Goal: Transaction & Acquisition: Purchase product/service

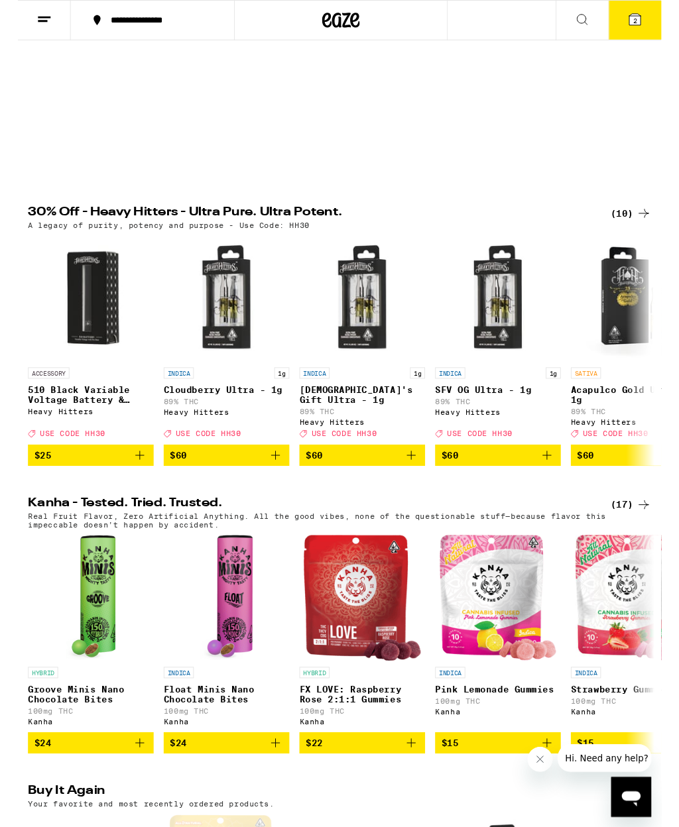
click at [267, 485] on icon "Add to bag" at bounding box center [271, 480] width 9 height 9
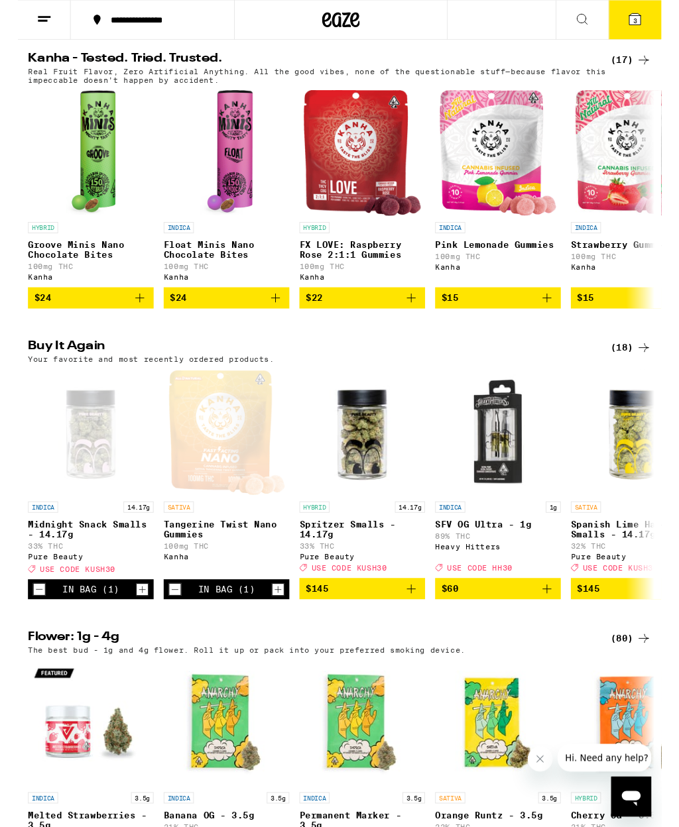
scroll to position [752, 0]
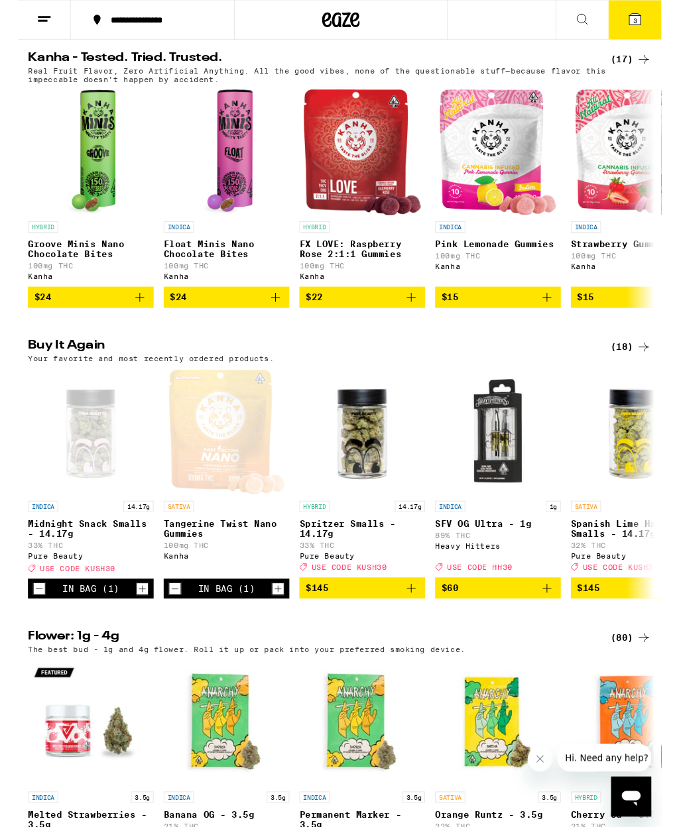
click at [25, 630] on icon "Decrement" at bounding box center [23, 622] width 12 height 16
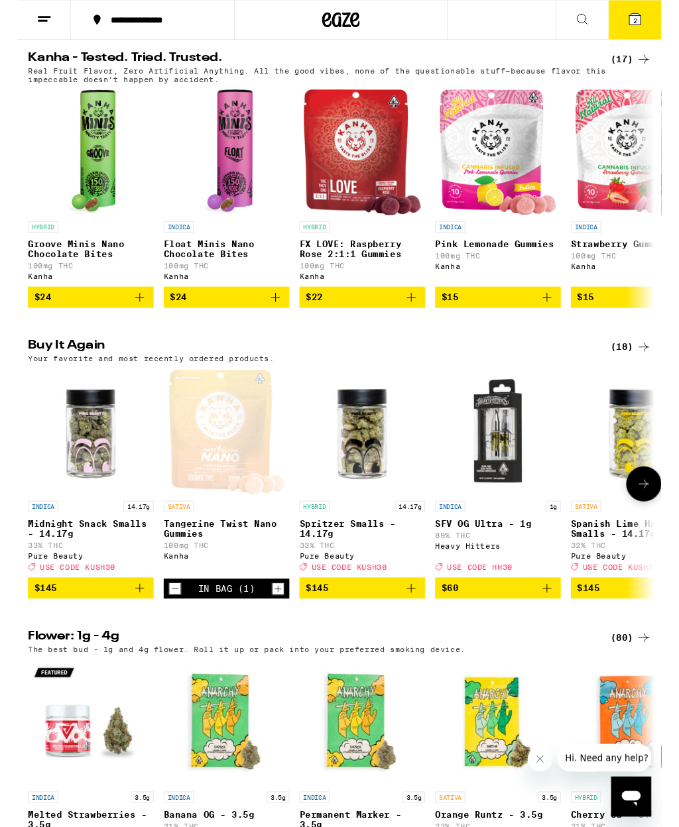
scroll to position [753, 0]
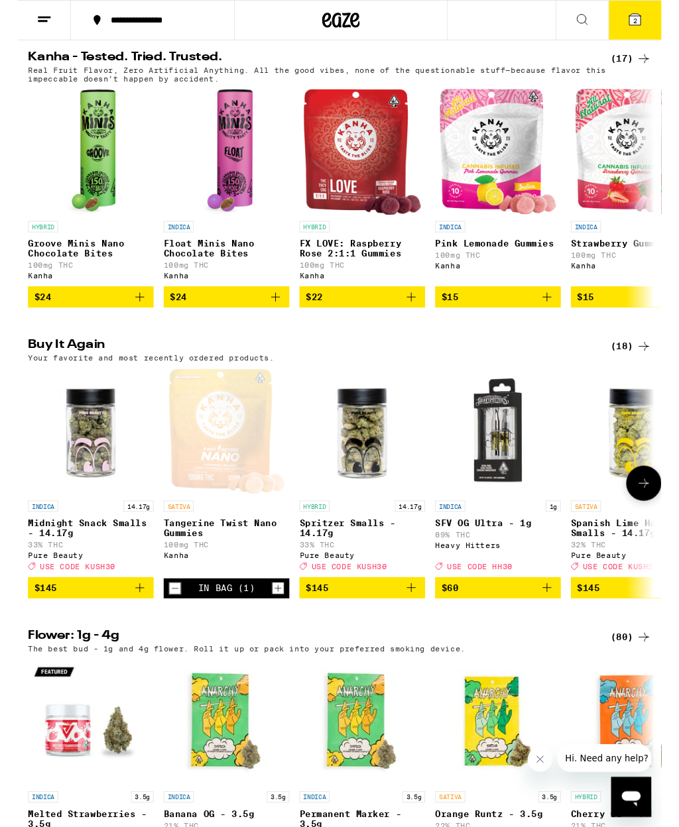
click at [172, 628] on button "Decrement" at bounding box center [165, 621] width 13 height 13
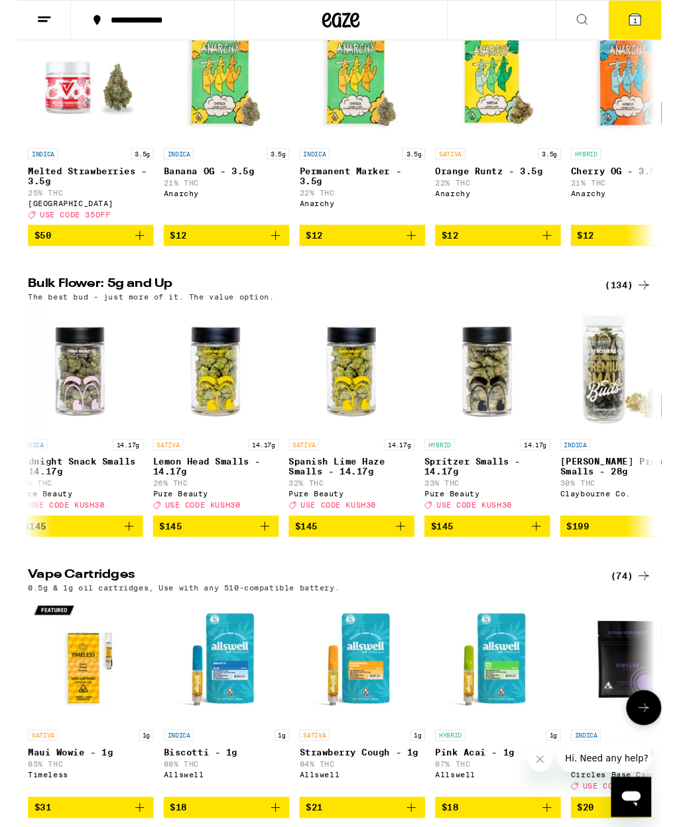
scroll to position [0, 17777]
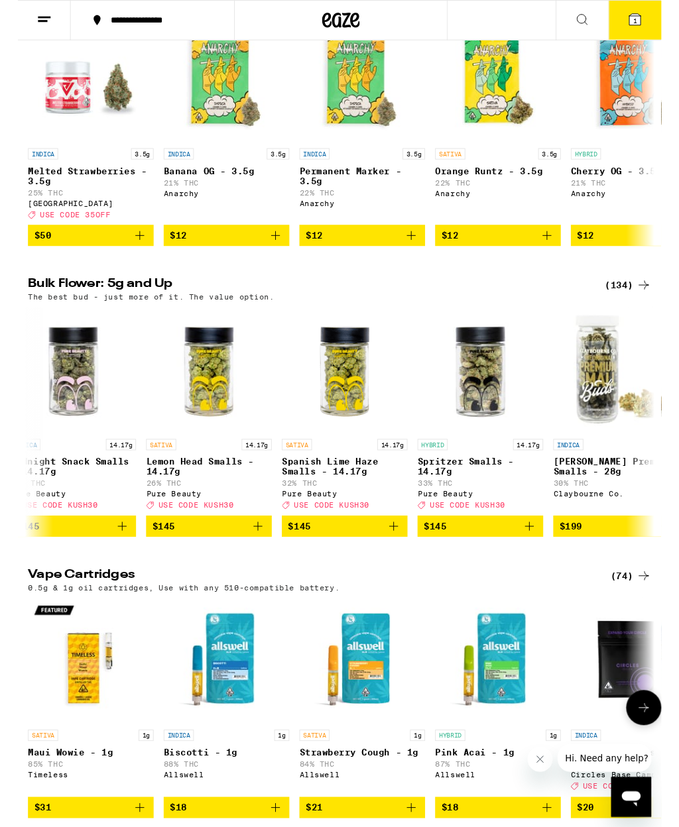
click at [538, 564] on icon "Add to bag" at bounding box center [540, 556] width 16 height 16
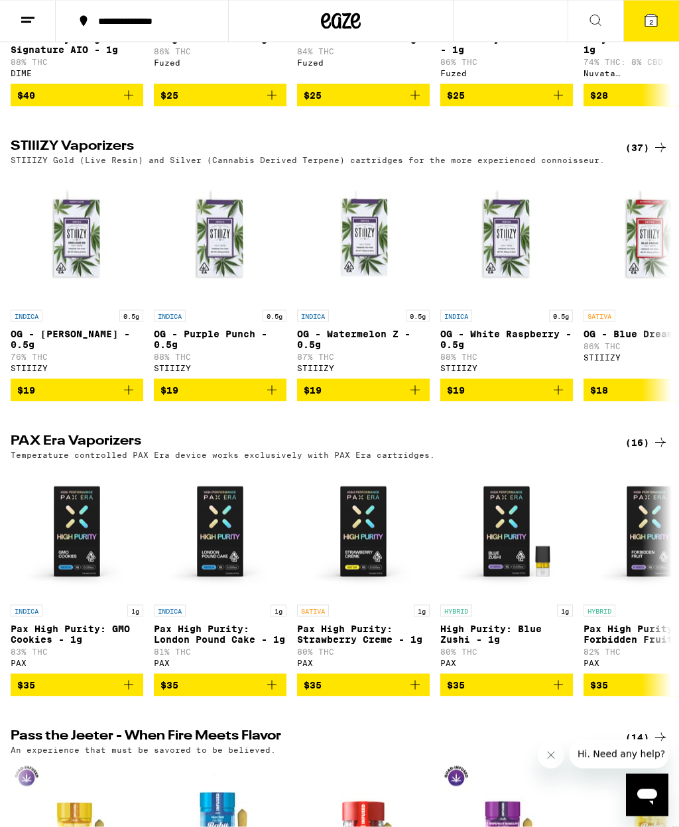
scroll to position [2334, 0]
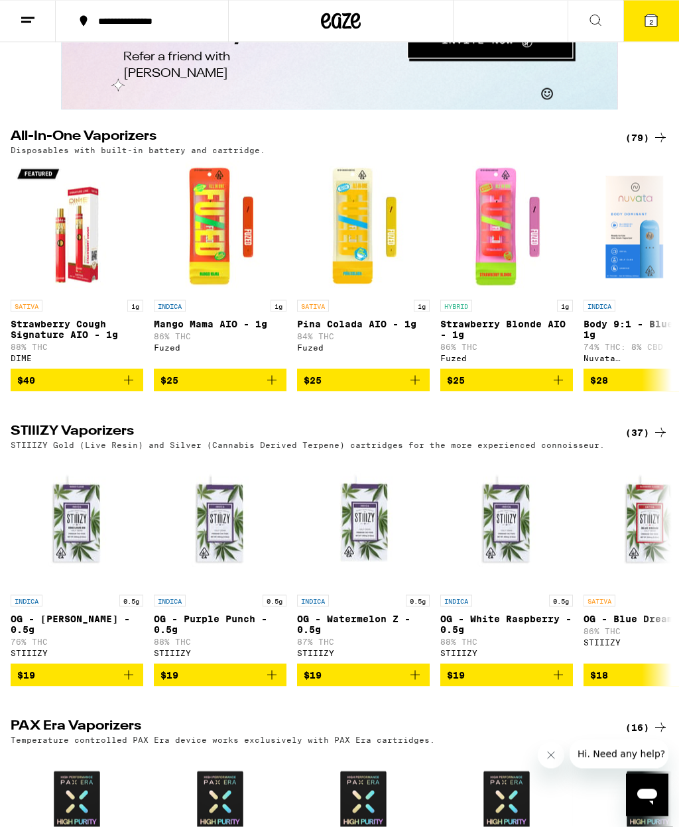
click at [652, 17] on icon at bounding box center [651, 21] width 12 height 12
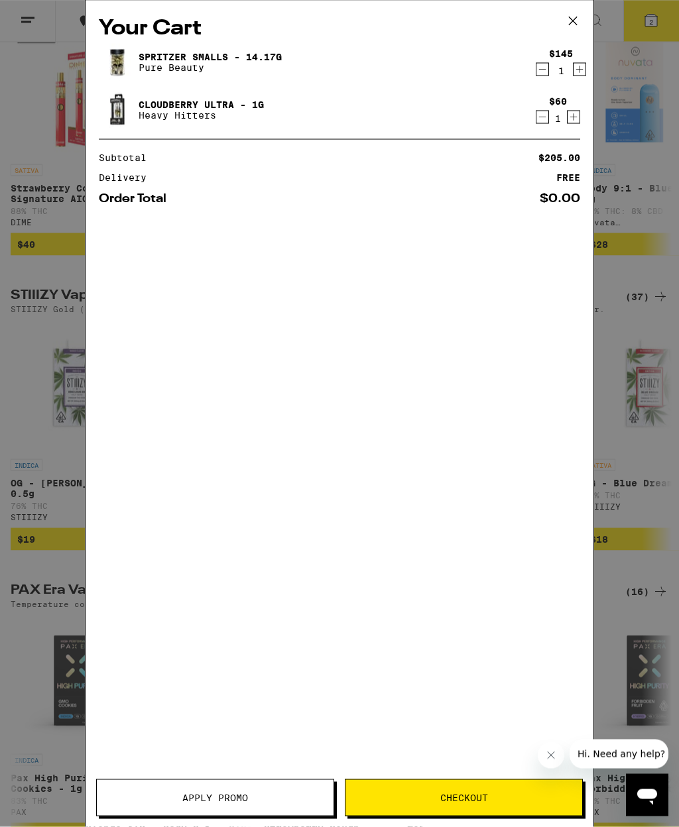
scroll to position [2335, 0]
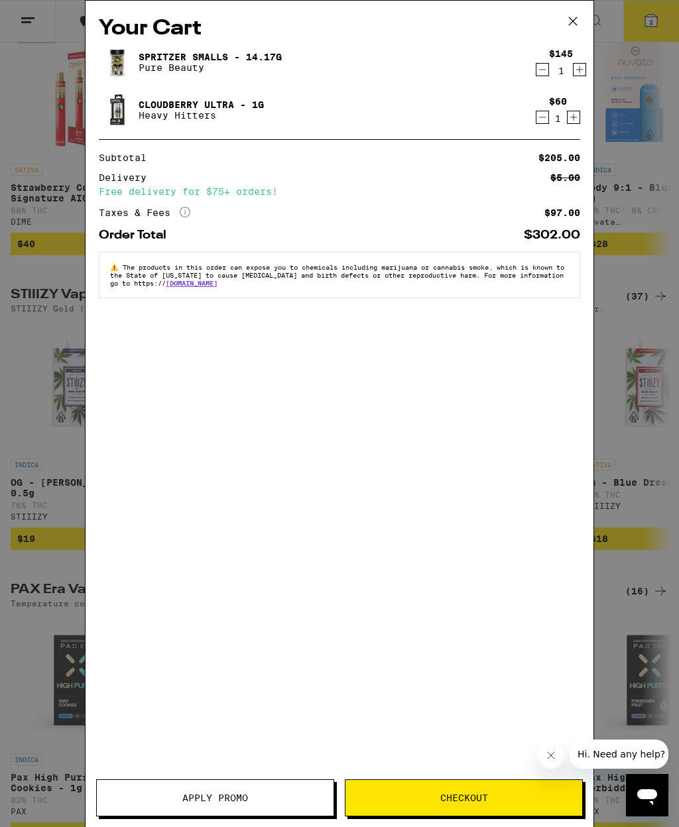
click at [194, 795] on span "Apply Promo" at bounding box center [215, 798] width 66 height 9
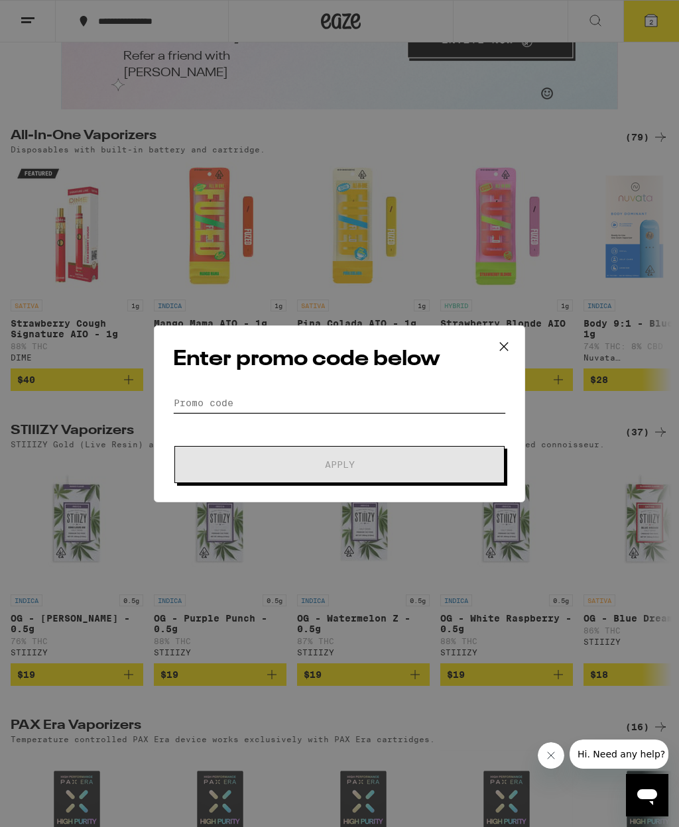
click at [354, 393] on input "Promo Code" at bounding box center [339, 403] width 333 height 20
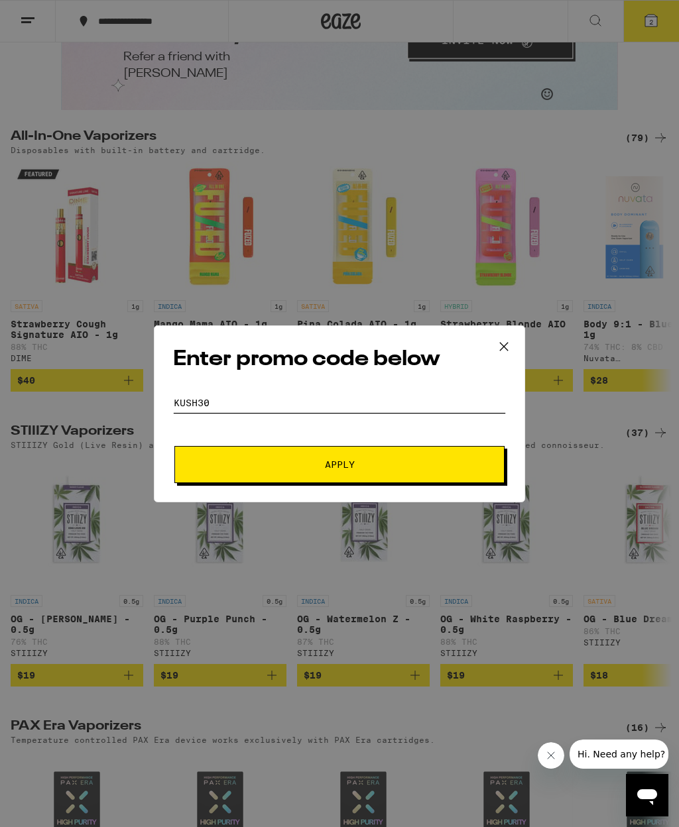
type input "Kush30"
click at [451, 471] on button "Apply" at bounding box center [339, 464] width 330 height 37
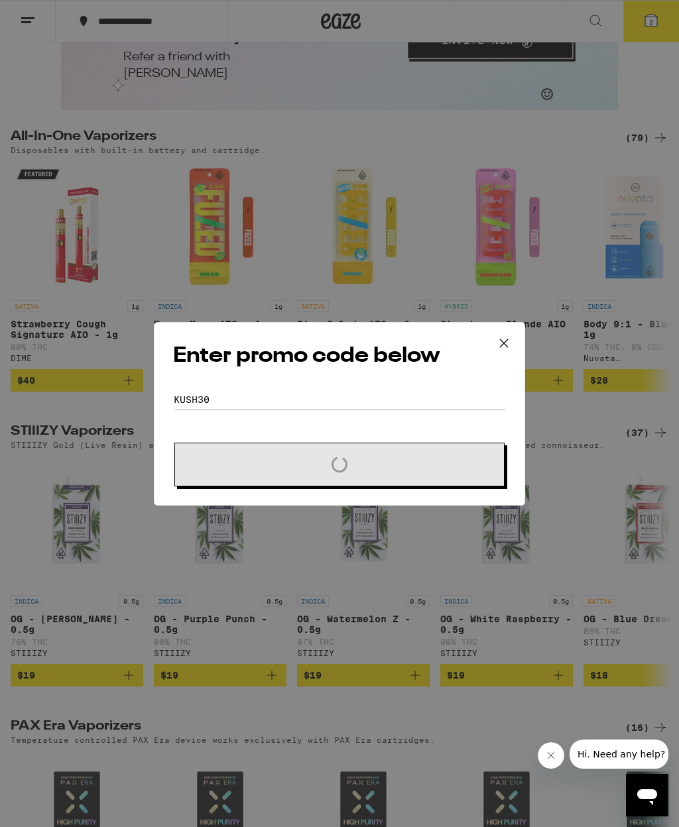
scroll to position [2335, 0]
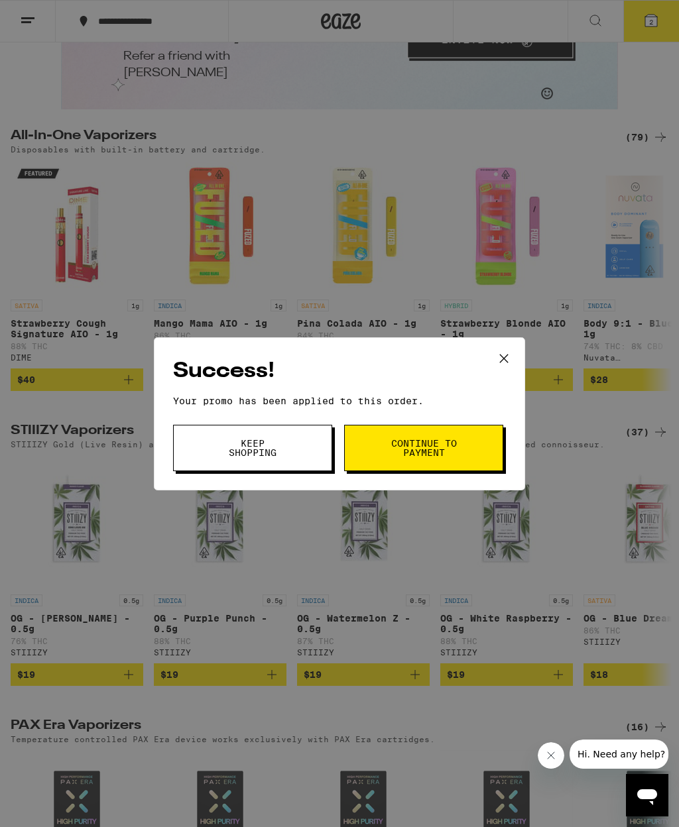
click at [457, 456] on span "Continue to payment" at bounding box center [424, 448] width 68 height 19
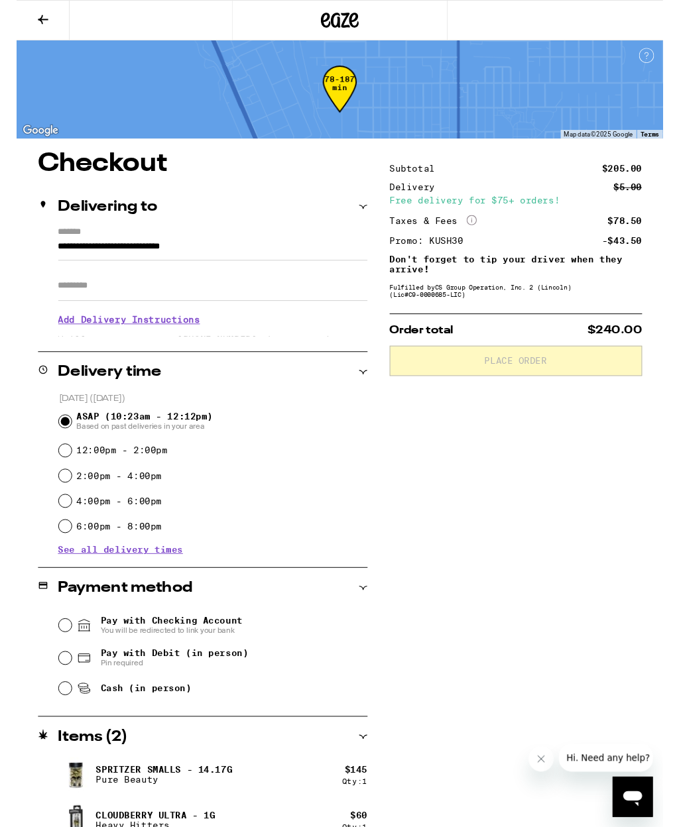
scroll to position [20, 0]
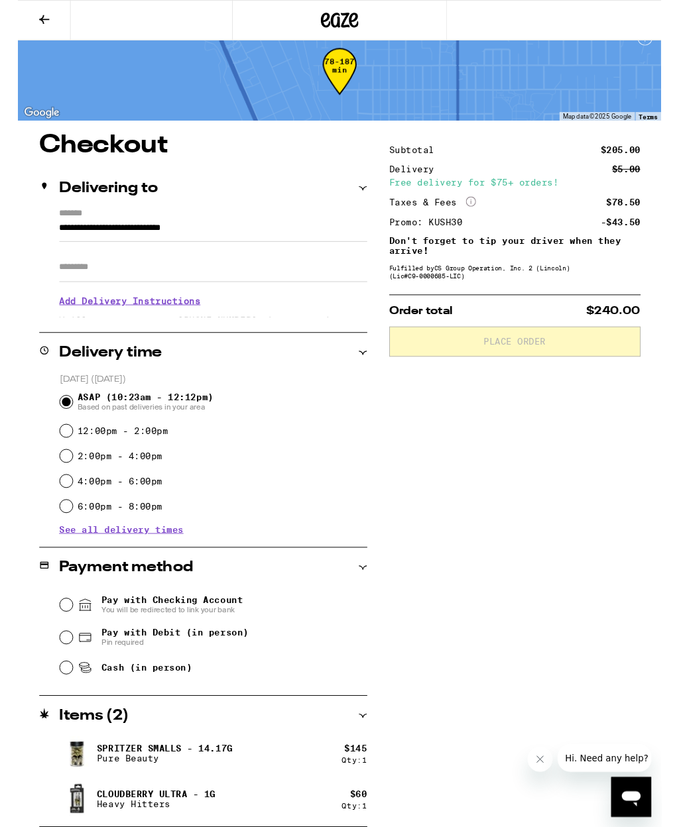
click at [25, 17] on icon at bounding box center [28, 21] width 16 height 16
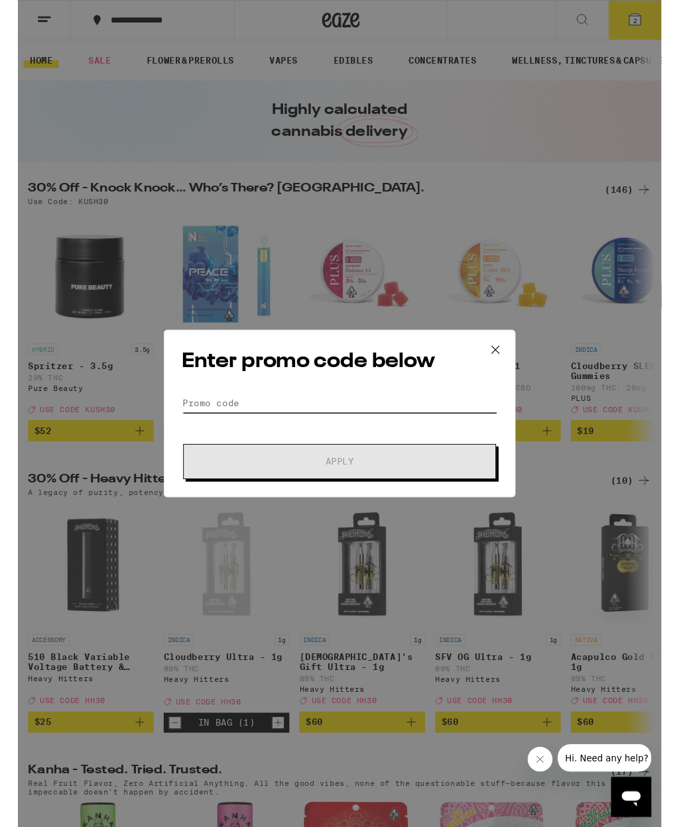
click at [304, 436] on input "Promo Code" at bounding box center [339, 426] width 333 height 20
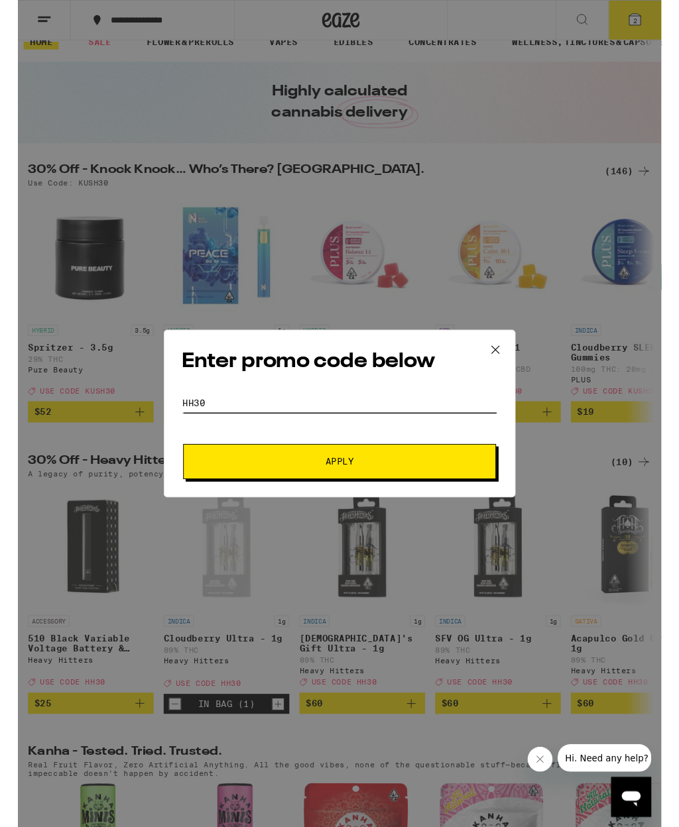
type input "Hh30"
click at [471, 499] on button "Apply" at bounding box center [339, 487] width 330 height 37
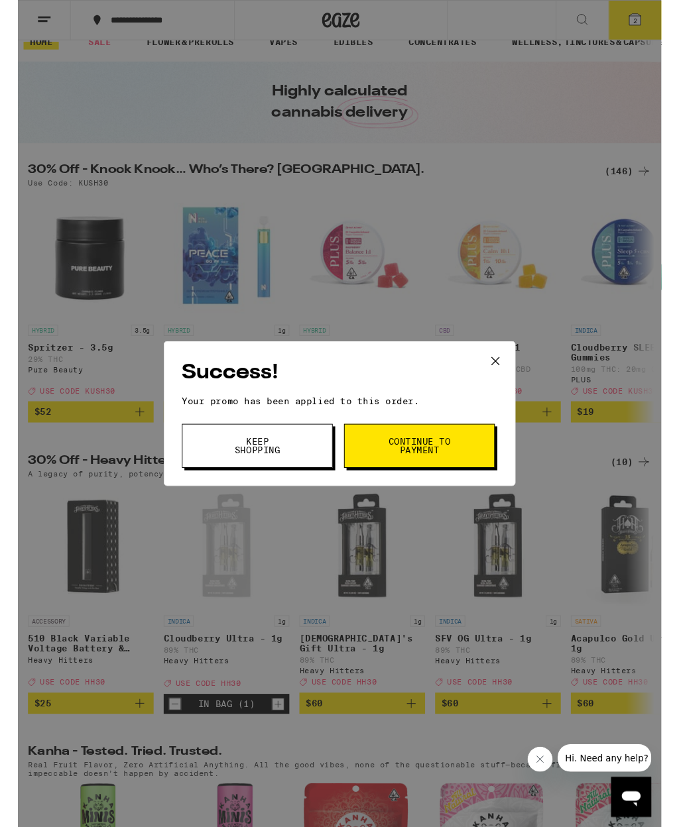
click at [485, 477] on button "Continue to payment" at bounding box center [423, 471] width 159 height 46
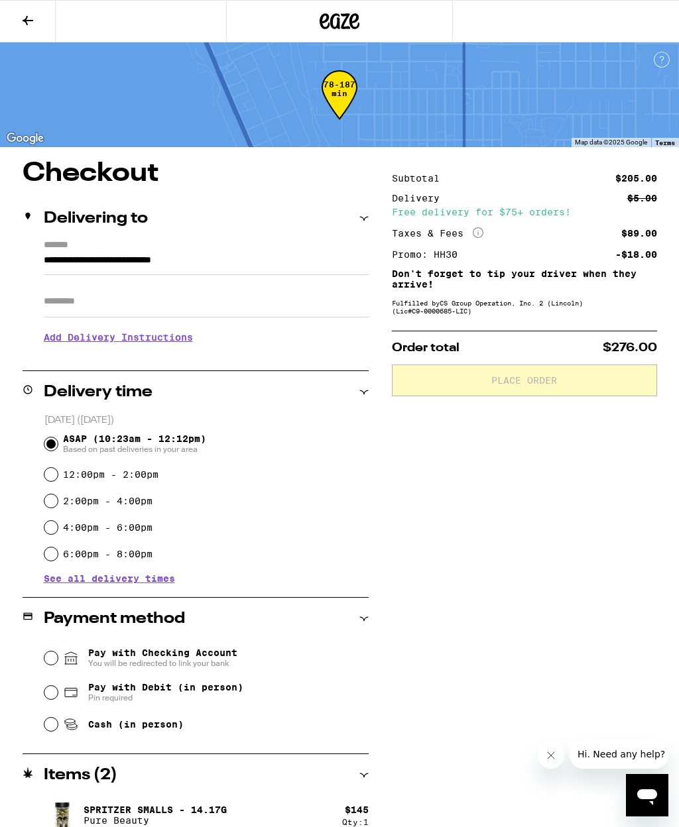
click at [28, 19] on icon at bounding box center [28, 21] width 16 height 16
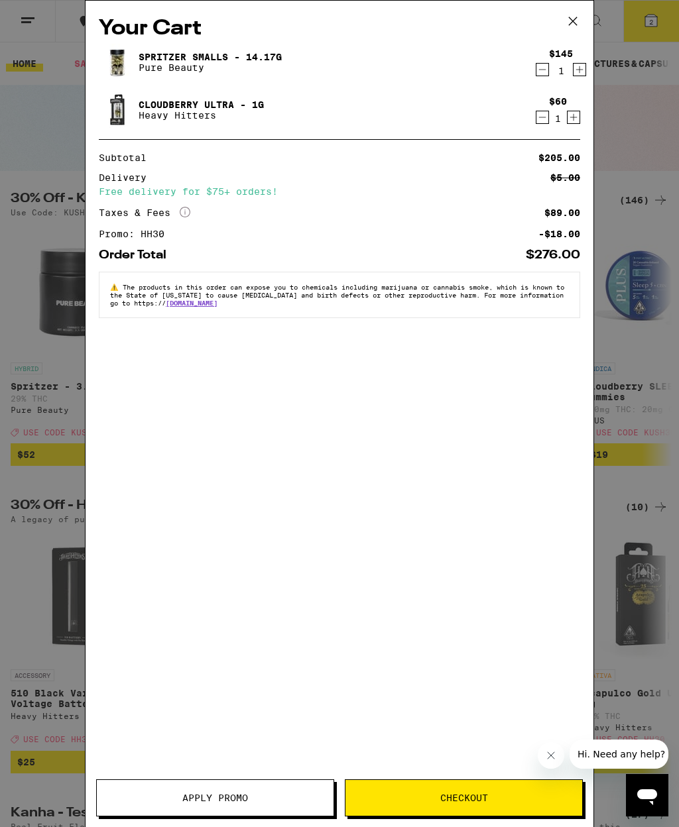
click at [230, 794] on span "Apply Promo" at bounding box center [215, 798] width 66 height 9
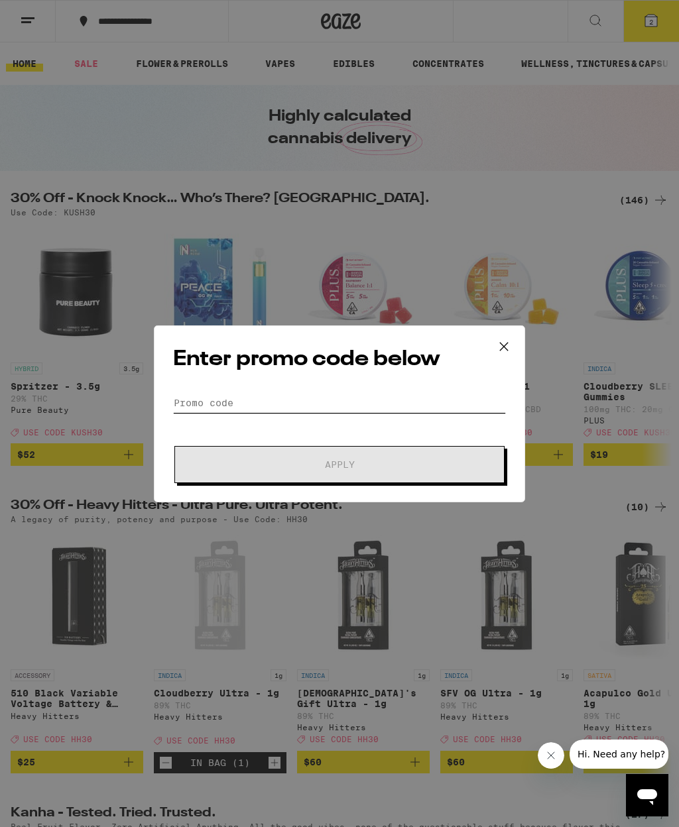
click at [415, 402] on input "Promo Code" at bounding box center [339, 403] width 333 height 20
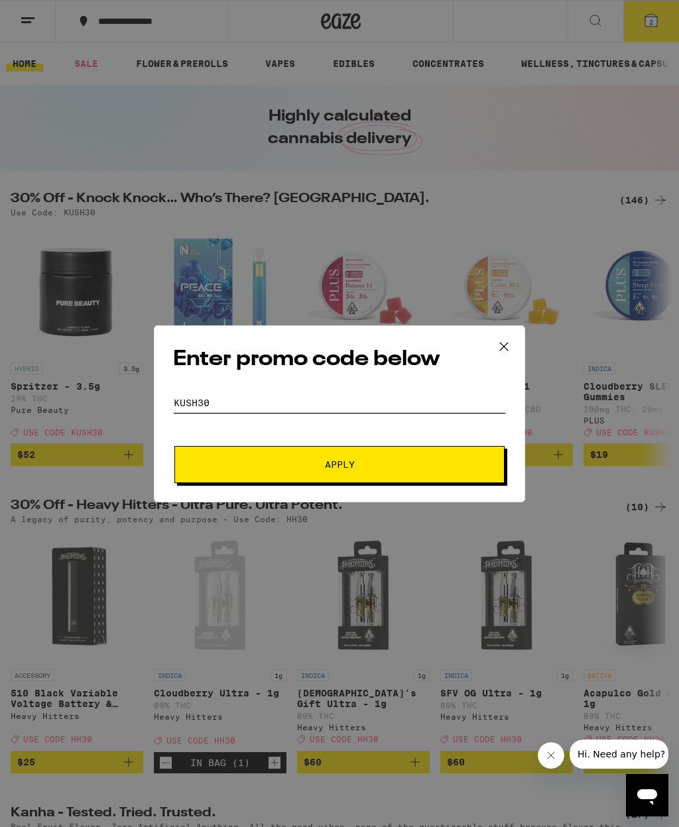
type input "Kush30"
click at [465, 472] on button "Apply" at bounding box center [339, 464] width 330 height 37
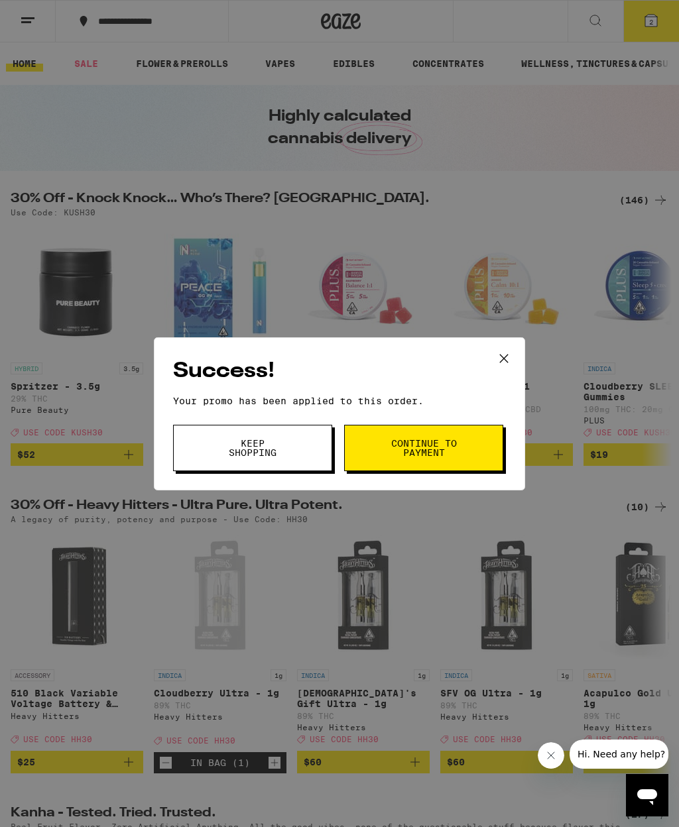
click at [481, 459] on button "Continue to payment" at bounding box center [423, 448] width 159 height 46
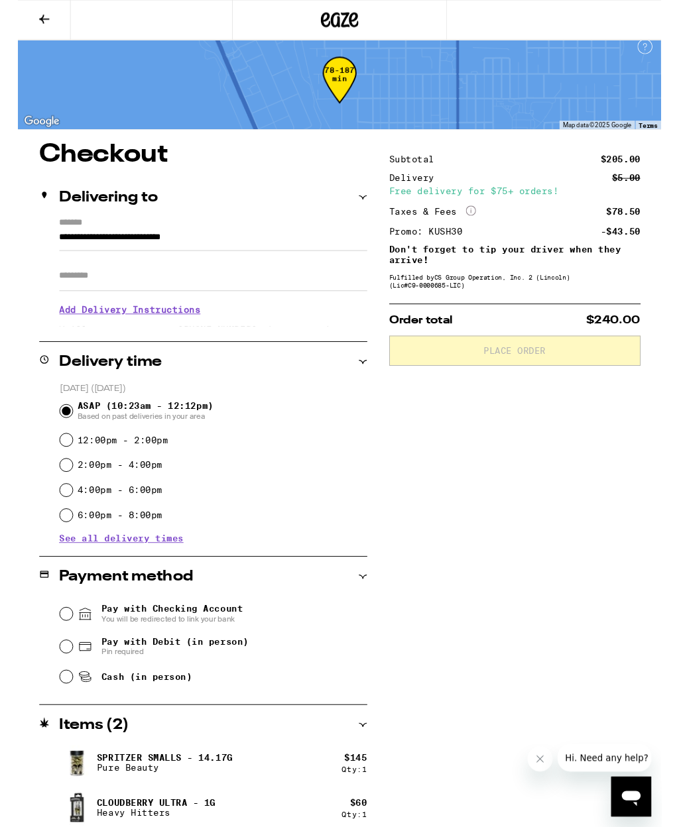
scroll to position [20, 0]
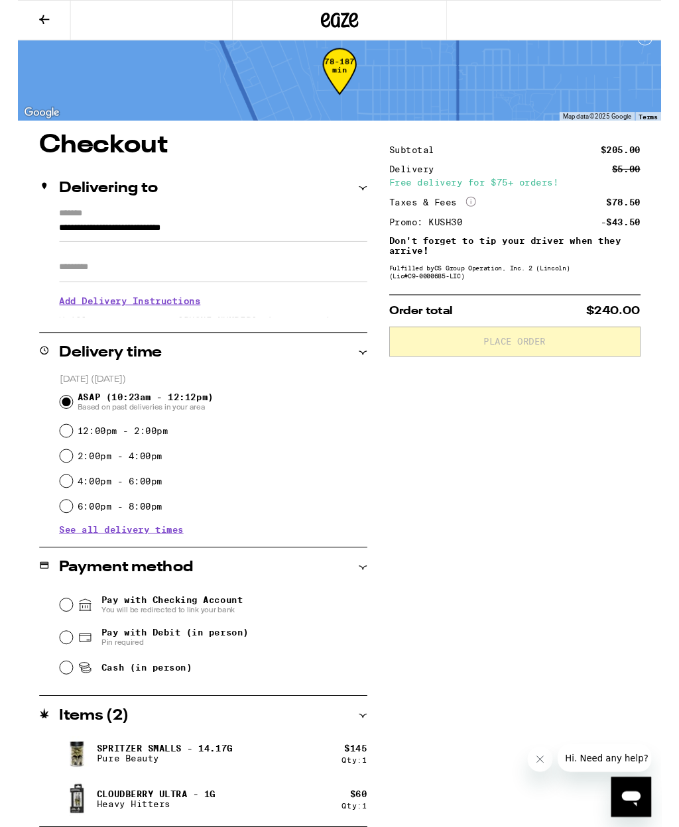
click at [30, 21] on icon at bounding box center [28, 20] width 11 height 9
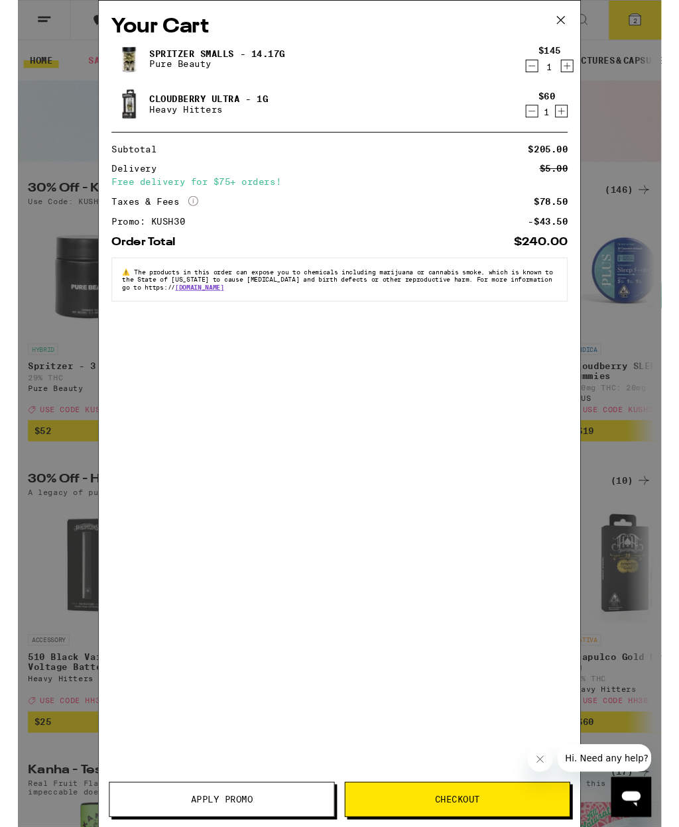
click at [577, 40] on button at bounding box center [572, 22] width 41 height 42
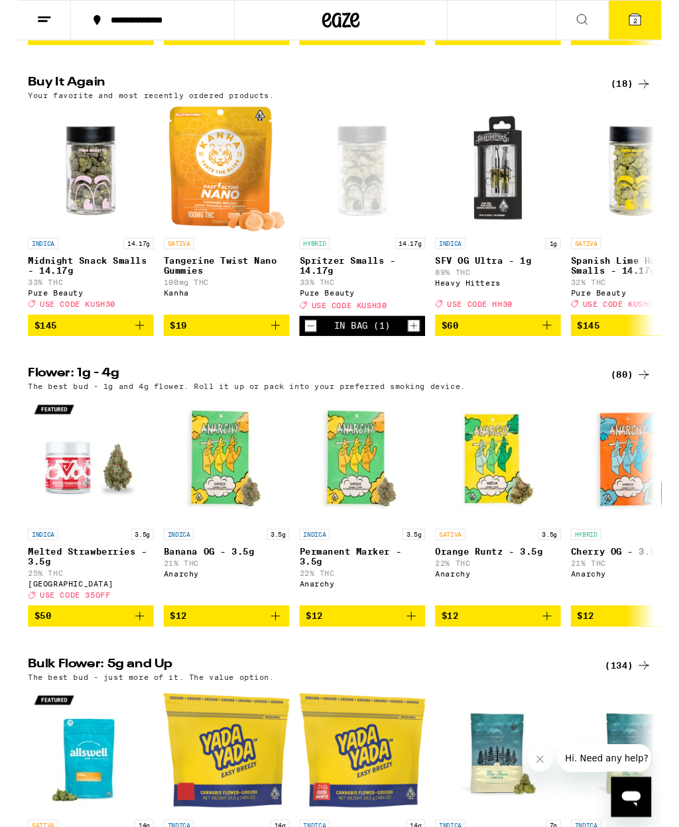
scroll to position [1029, 0]
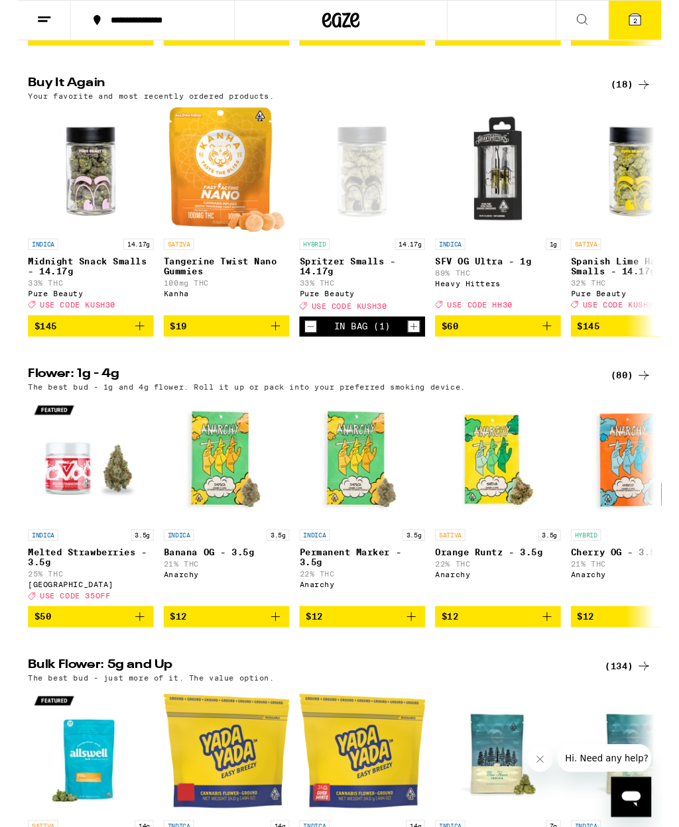
click at [591, 770] on button "Hi. Need any help?" at bounding box center [608, 758] width 103 height 29
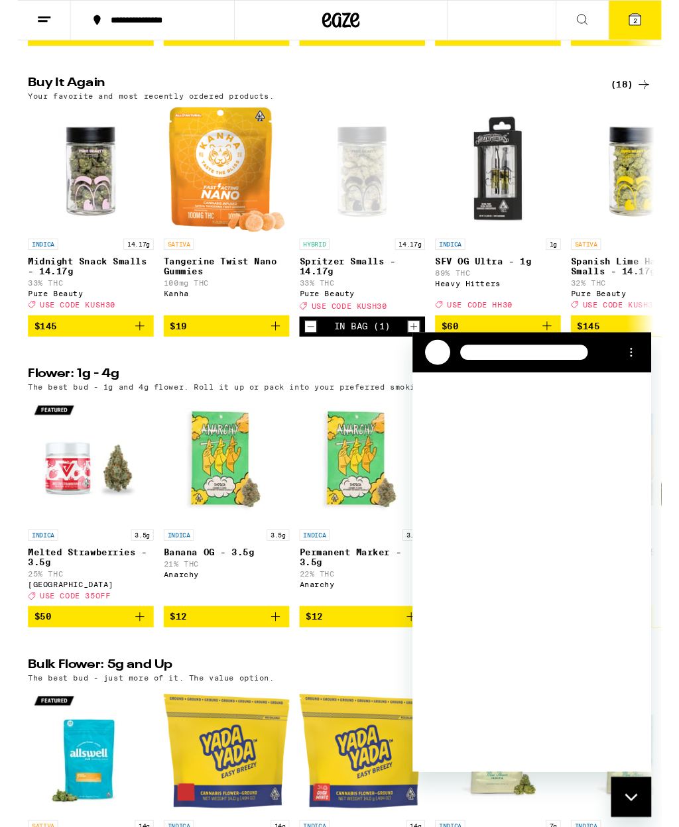
scroll to position [0, 0]
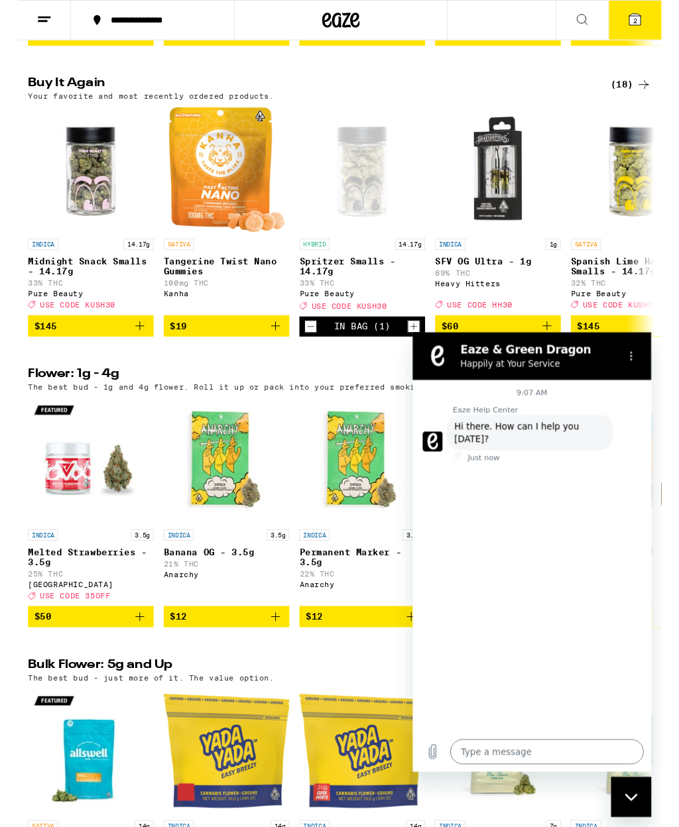
click at [480, 769] on textarea at bounding box center [554, 775] width 204 height 27
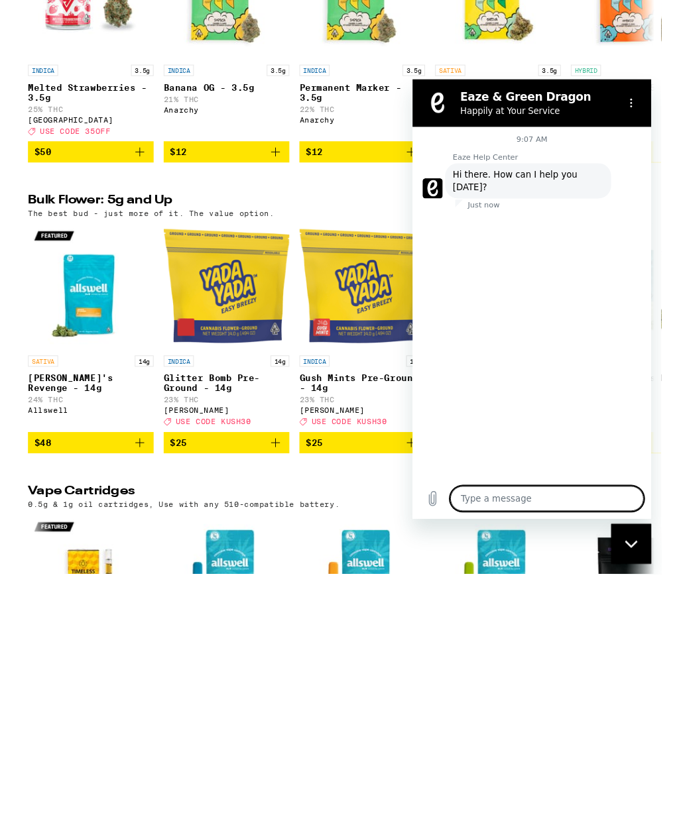
type textarea "x"
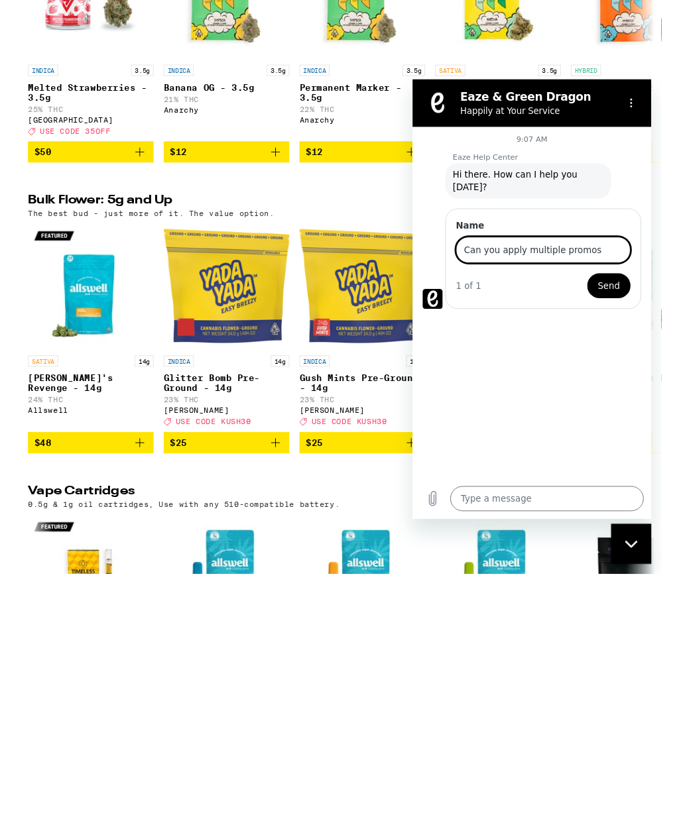
type input "Can you apply multiple promos"
click at [629, 289] on span "Send" at bounding box center [618, 297] width 23 height 16
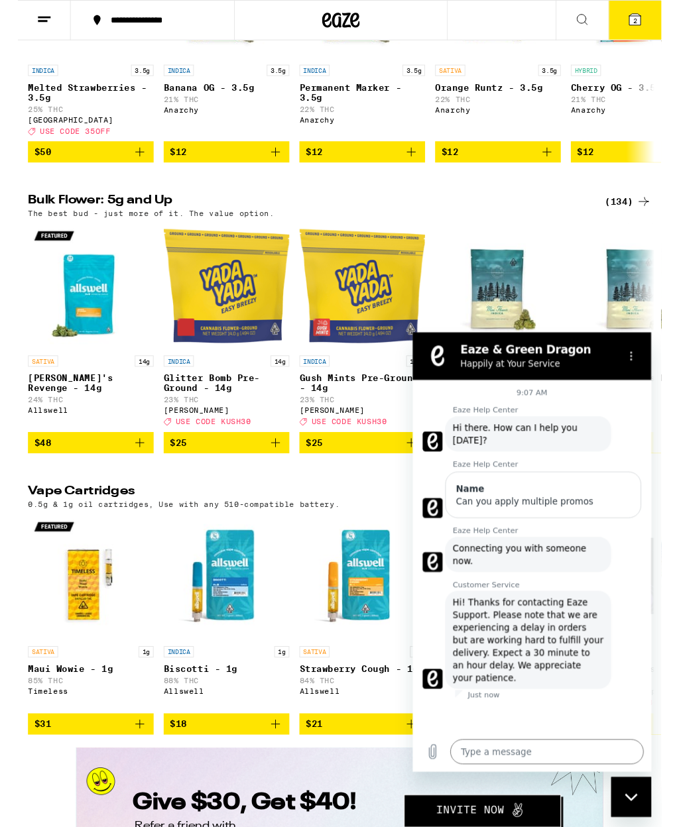
click at [542, 229] on div "The best bud - just more of it. The value option." at bounding box center [340, 225] width 658 height 9
click at [651, 358] on button "Options menu" at bounding box center [642, 357] width 27 height 27
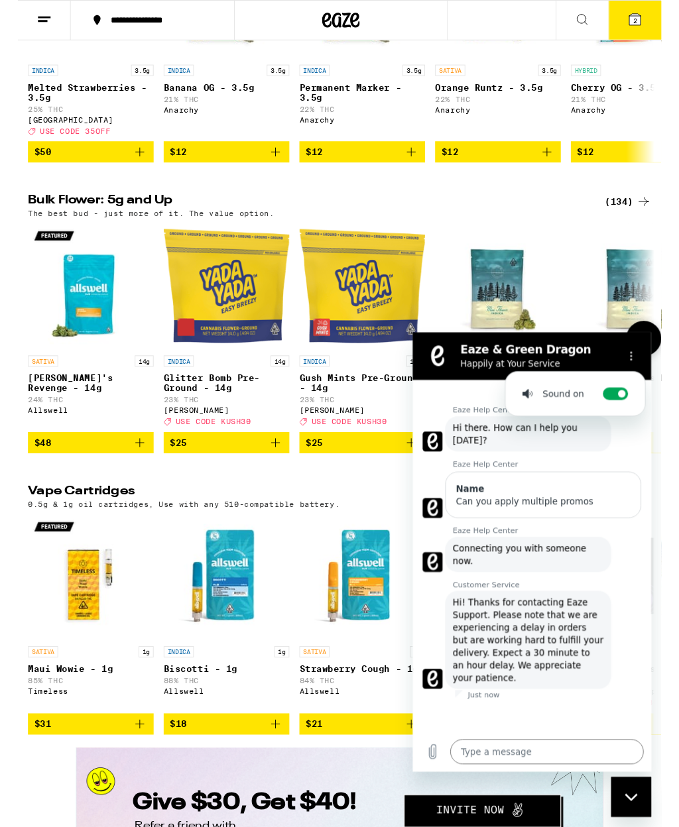
click at [585, 310] on img "Open page for Modified Grapes Mini's - 7g from Humboldt Farms" at bounding box center [649, 302] width 133 height 133
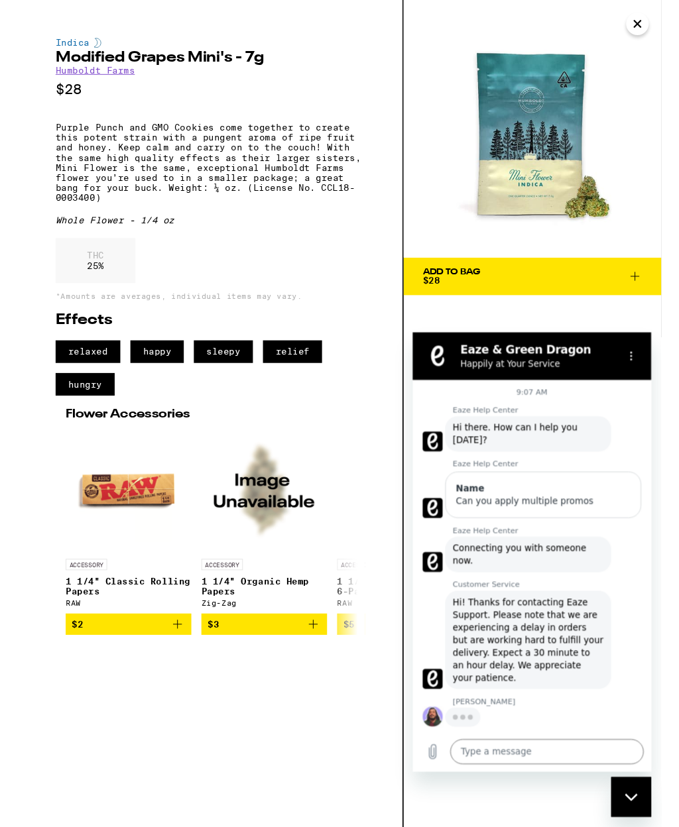
click at [629, 800] on icon "Close messaging window" at bounding box center [632, 798] width 14 height 9
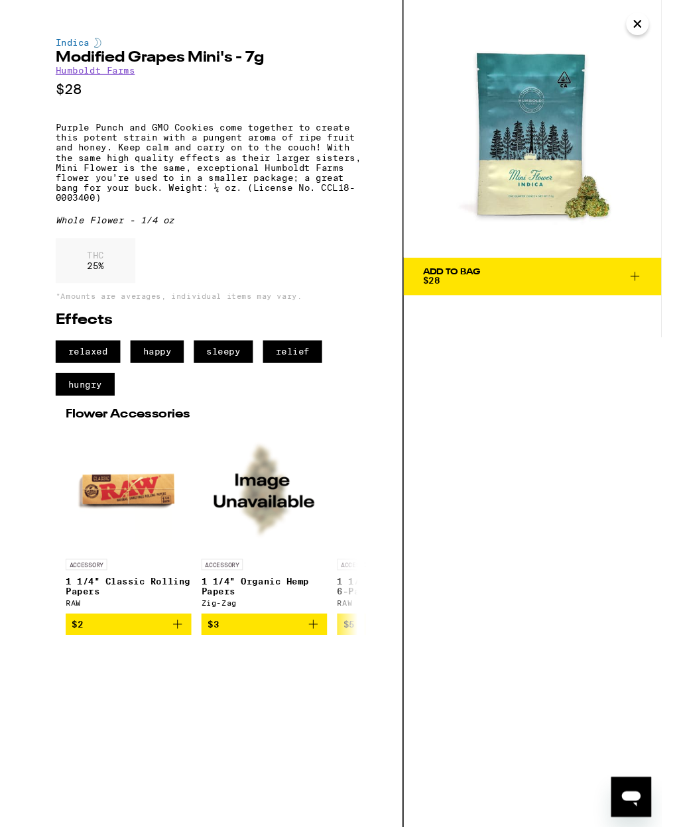
click at [660, 19] on icon "Close" at bounding box center [654, 25] width 16 height 20
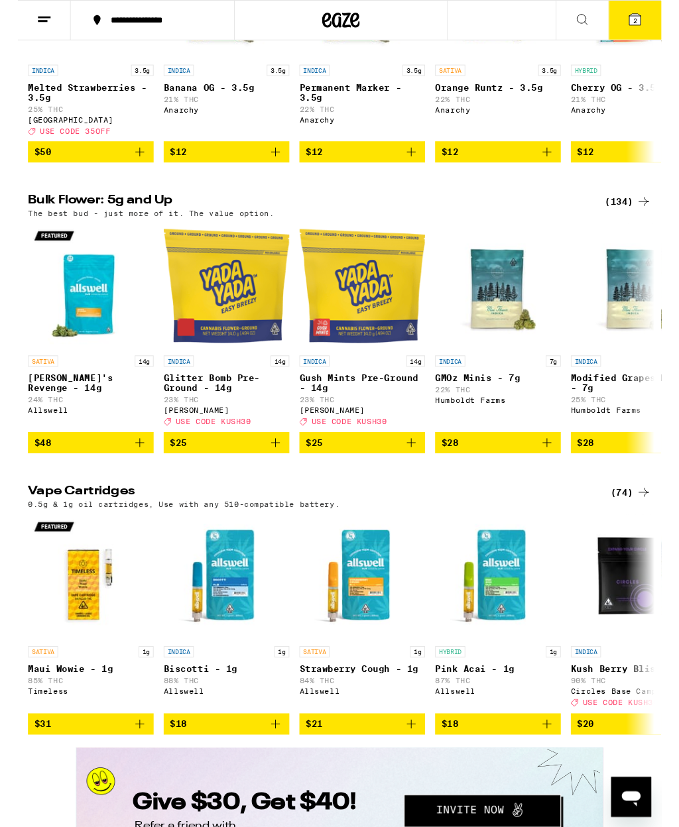
click at [657, 16] on icon at bounding box center [651, 21] width 16 height 16
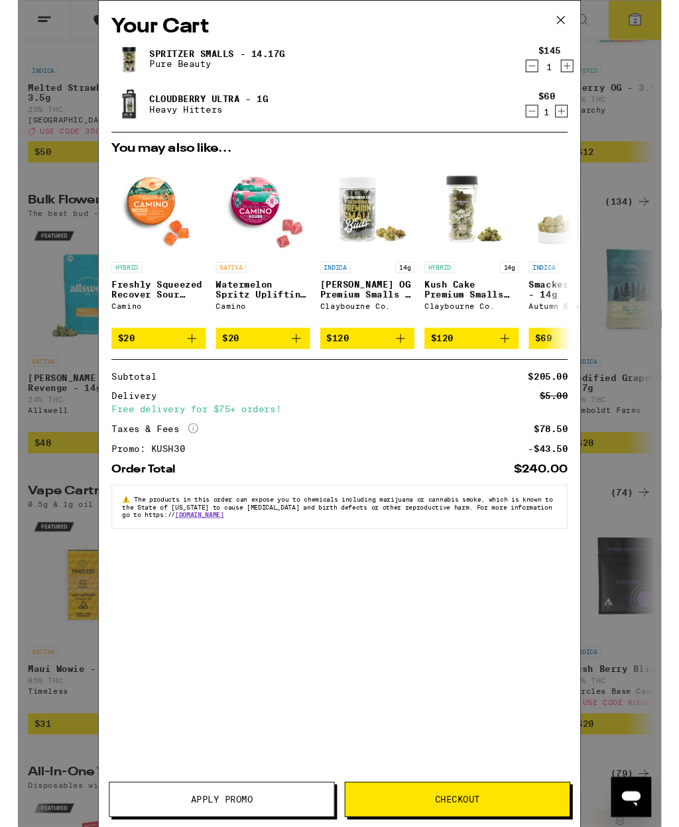
click at [538, 125] on icon "Decrement" at bounding box center [542, 117] width 12 height 16
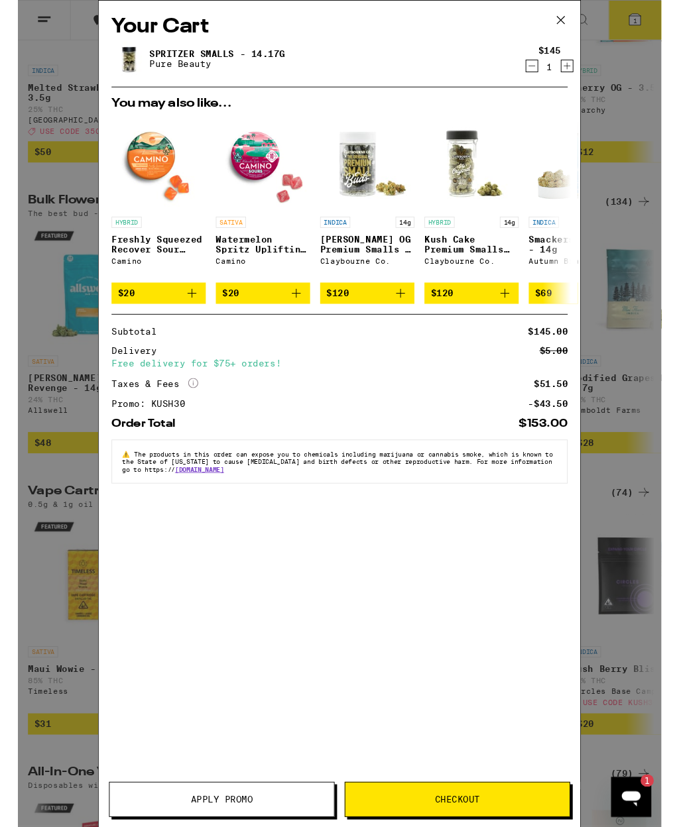
click at [645, 794] on div "Open messaging window, 1 unread message" at bounding box center [632, 798] width 40 height 40
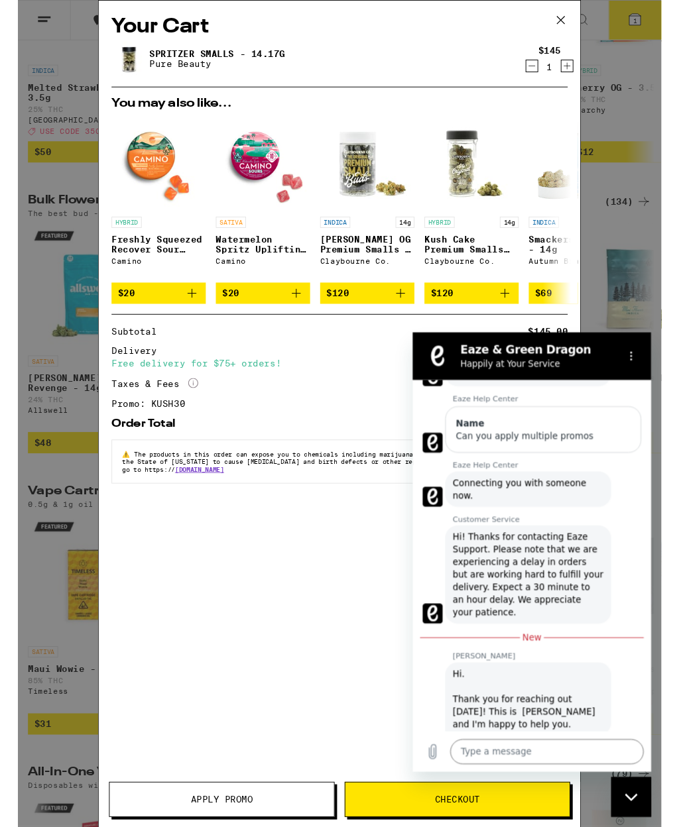
scroll to position [68, 0]
type textarea "x"
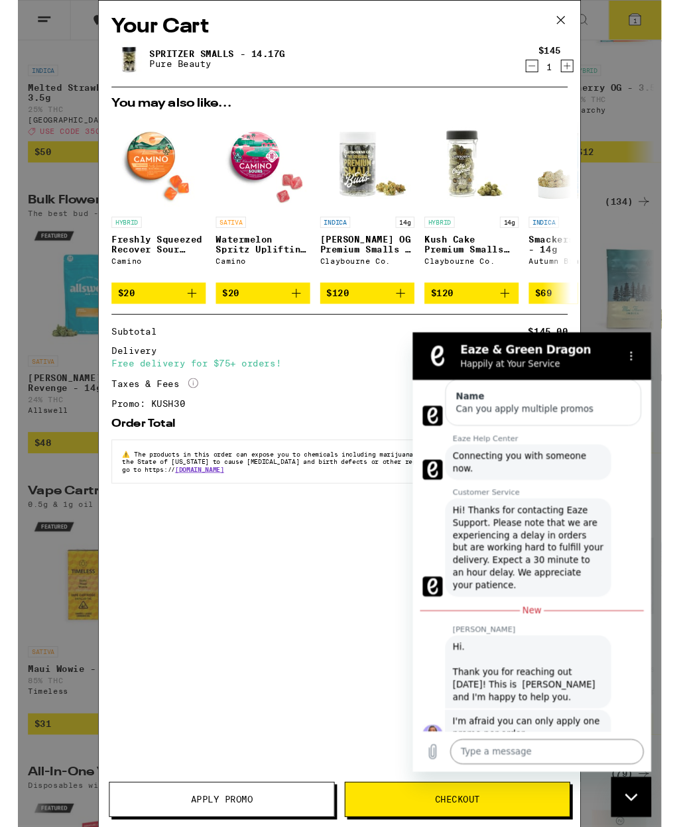
scroll to position [100, 0]
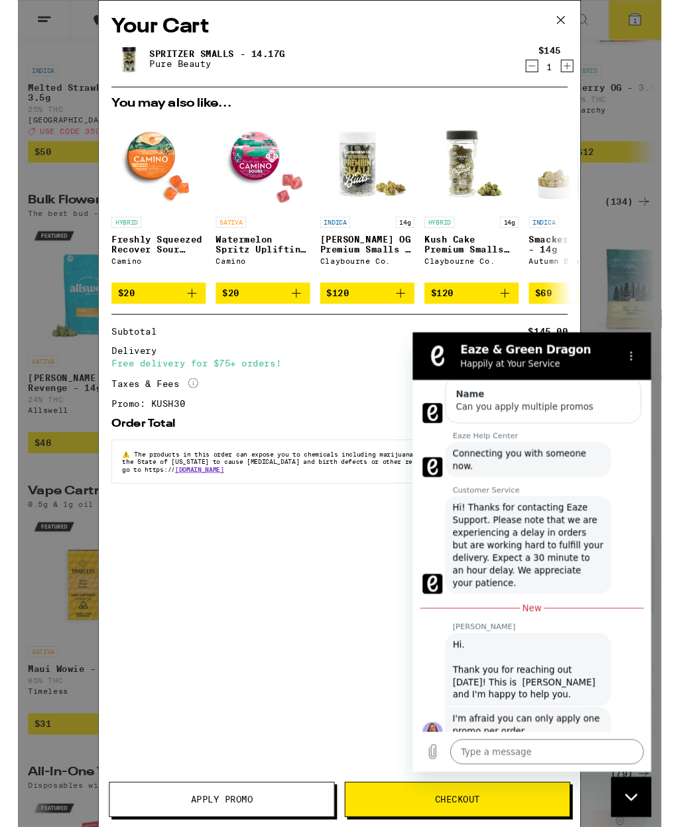
click at [520, 774] on textarea at bounding box center [554, 775] width 204 height 27
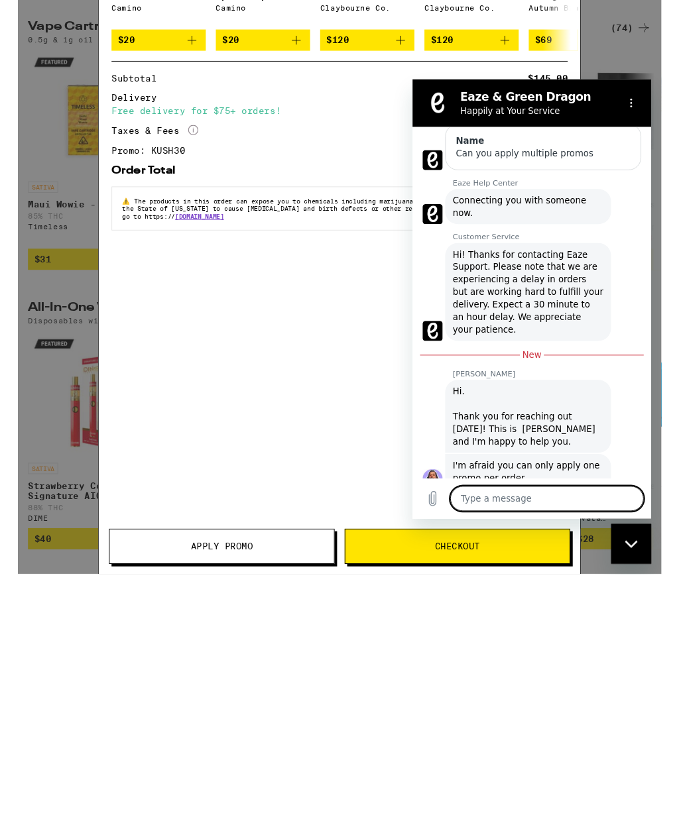
type textarea "T"
type textarea "x"
type textarea "Th"
type textarea "x"
type textarea "Tha"
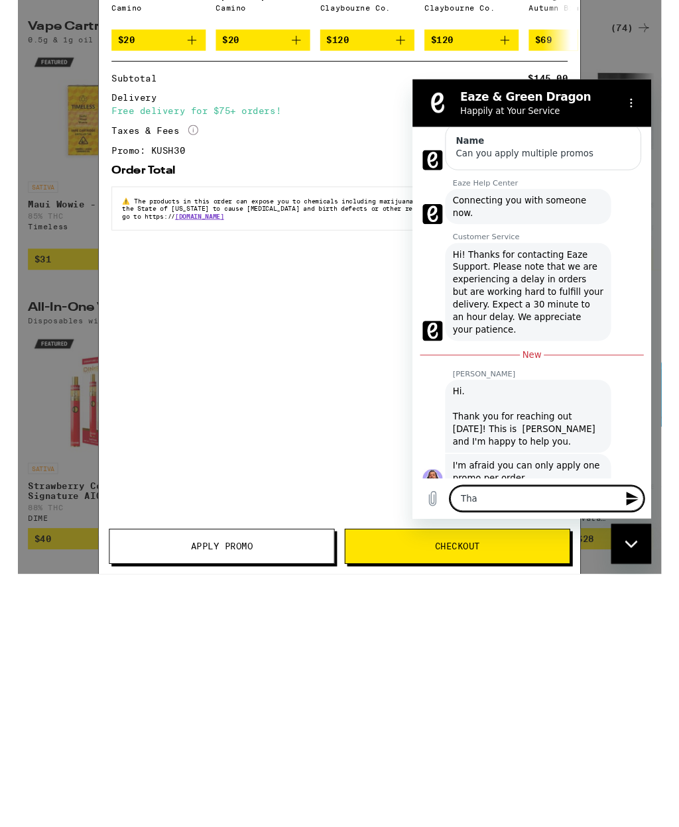
type textarea "x"
type textarea "Than"
type textarea "x"
type textarea "Thank"
type textarea "x"
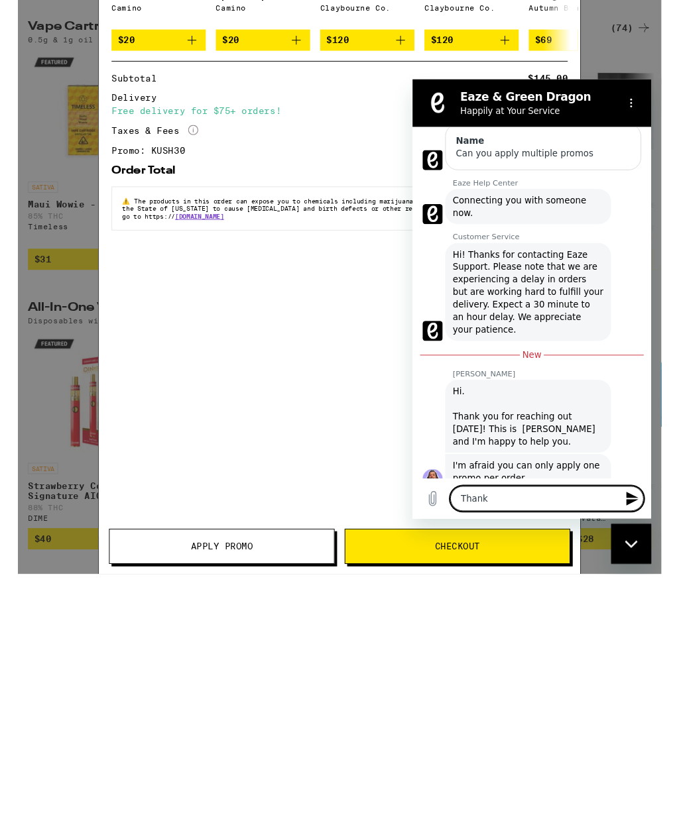
type textarea "Thanks"
type textarea "x"
type textarea "Thanks"
click at [642, 512] on button "Send message" at bounding box center [642, 522] width 27 height 27
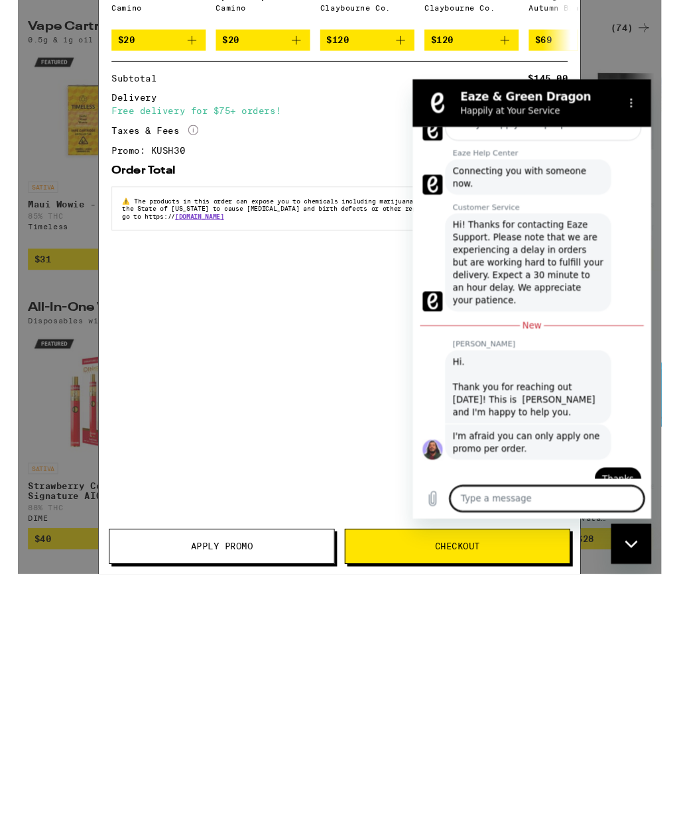
scroll to position [132, 0]
click at [646, 94] on button "Options menu" at bounding box center [642, 104] width 27 height 27
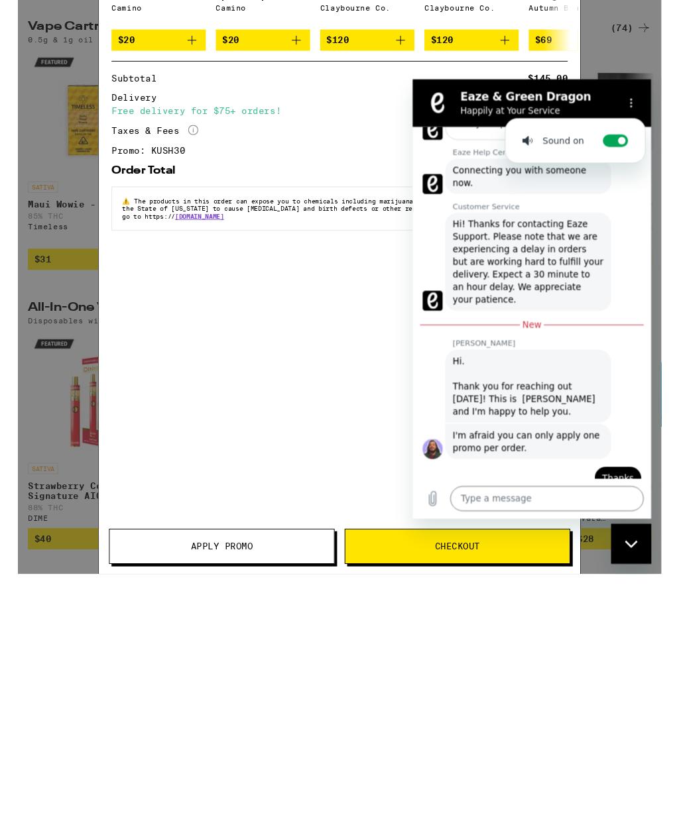
scroll to position [2010, 0]
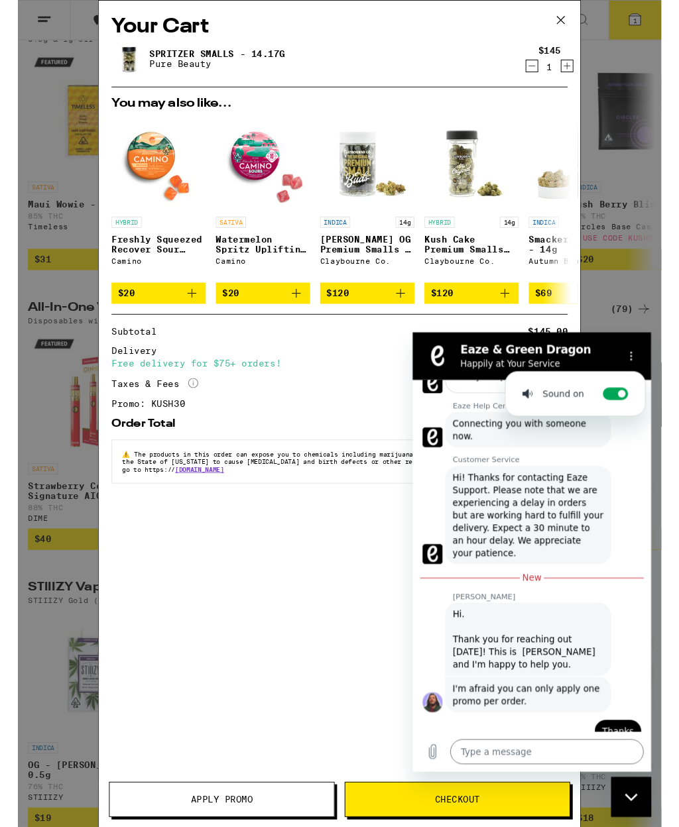
click at [324, 670] on div "Your Cart Spritzer Smalls - 14.17g Pure Beauty $145 1 You may also like... HYBR…" at bounding box center [340, 417] width 508 height 833
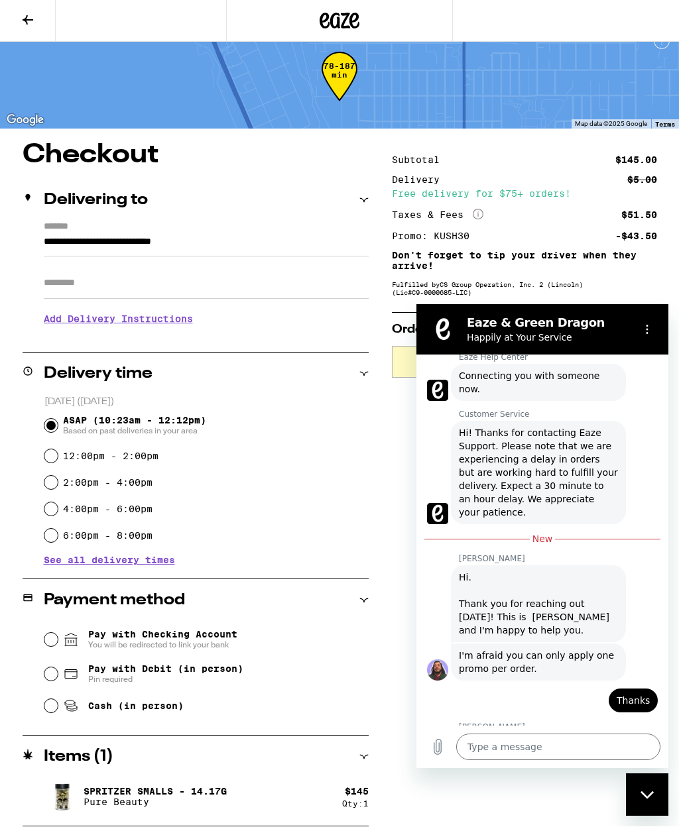
scroll to position [157, 0]
click at [650, 332] on icon "Options menu" at bounding box center [647, 329] width 11 height 11
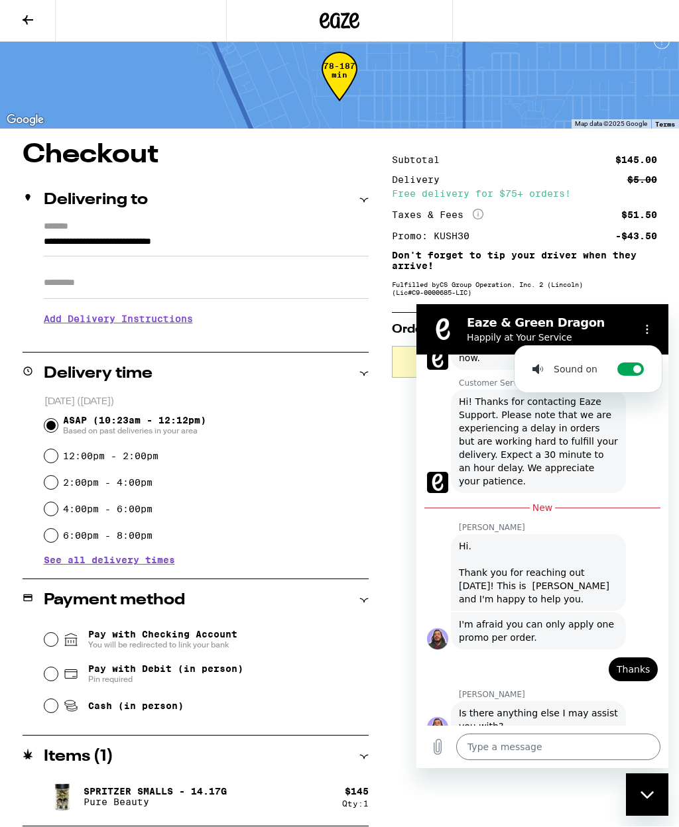
scroll to position [189, 0]
click at [648, 816] on button "Close messaging window" at bounding box center [647, 795] width 42 height 42
type textarea "x"
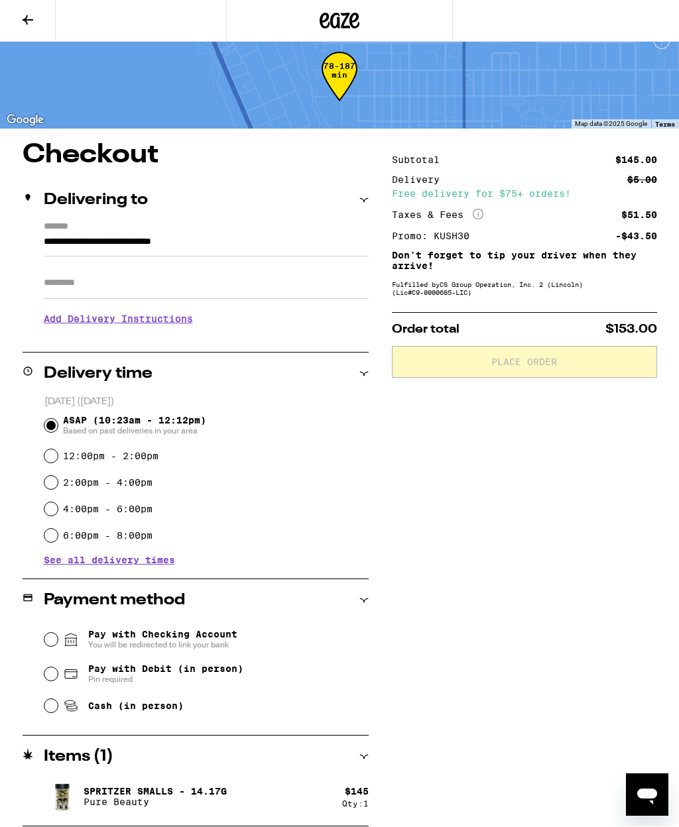
click at [52, 713] on input "Cash (in person)" at bounding box center [50, 706] width 13 height 13
radio input "true"
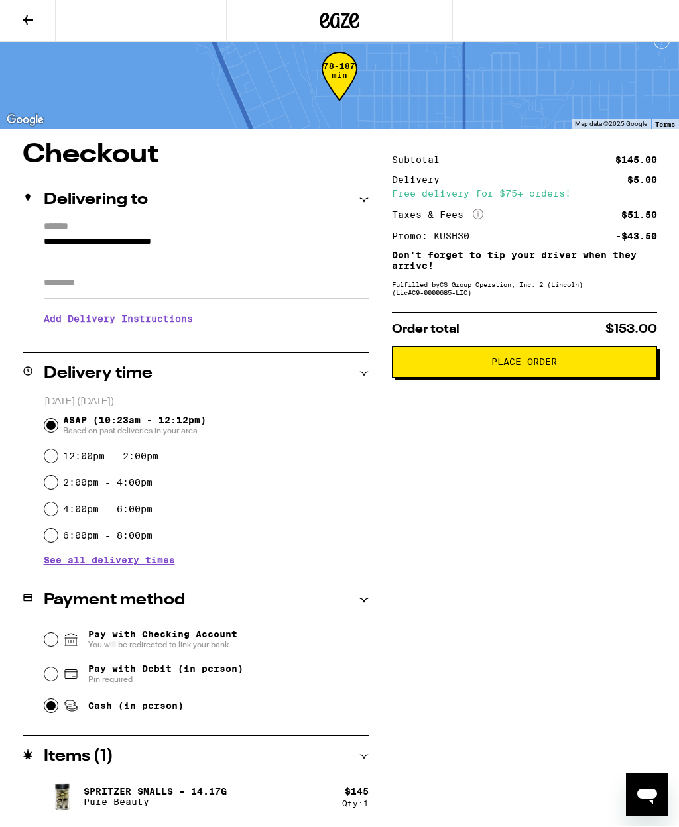
click at [591, 367] on span "Place Order" at bounding box center [524, 362] width 243 height 9
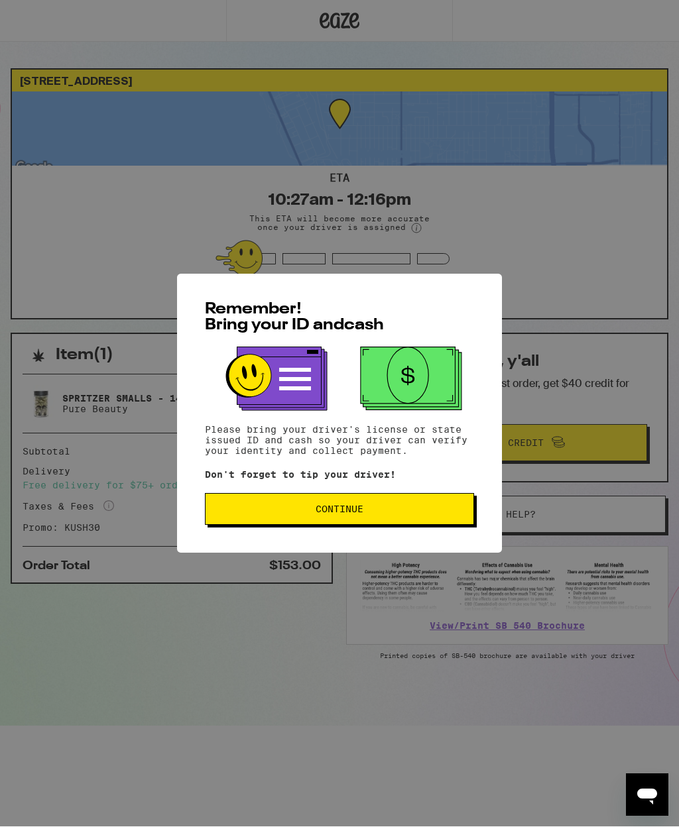
click at [255, 502] on button "Continue" at bounding box center [339, 510] width 269 height 32
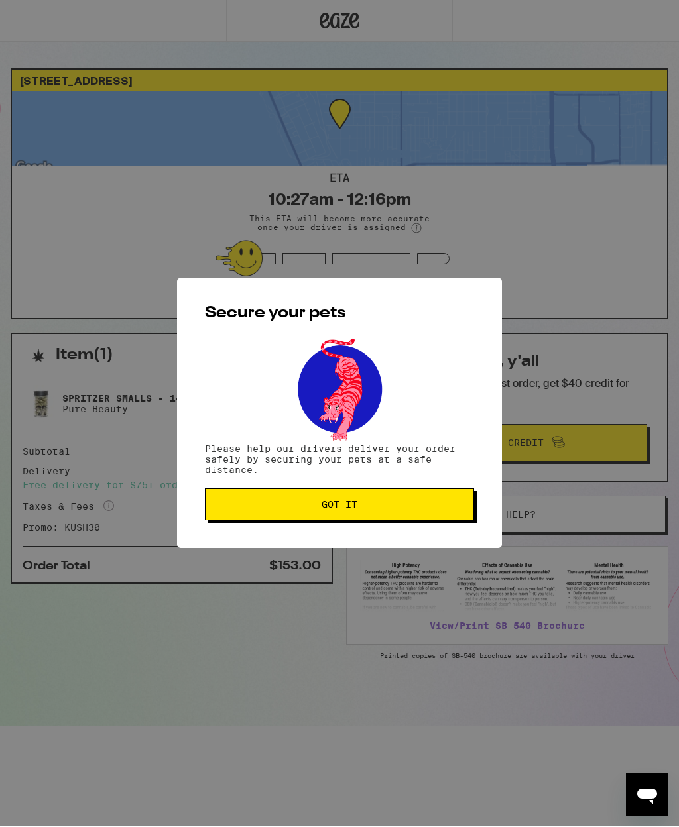
click at [261, 507] on span "Got it" at bounding box center [339, 505] width 247 height 9
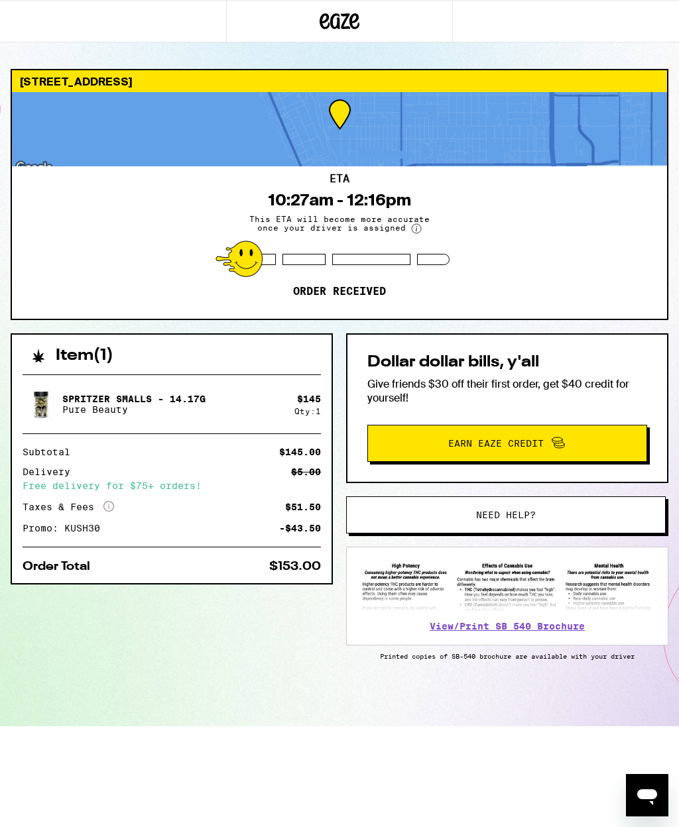
type textarea "x"
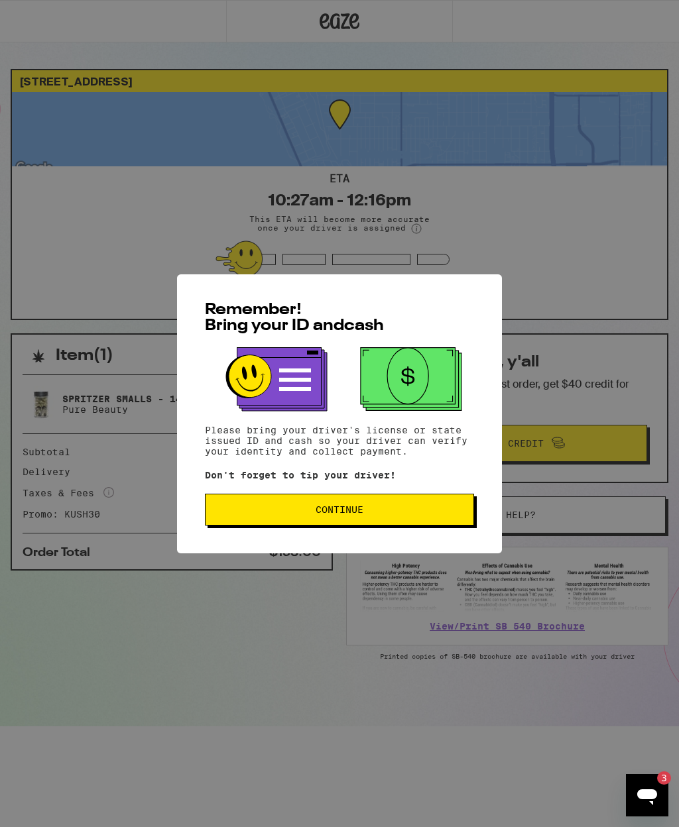
click at [440, 505] on button "Continue" at bounding box center [339, 510] width 269 height 32
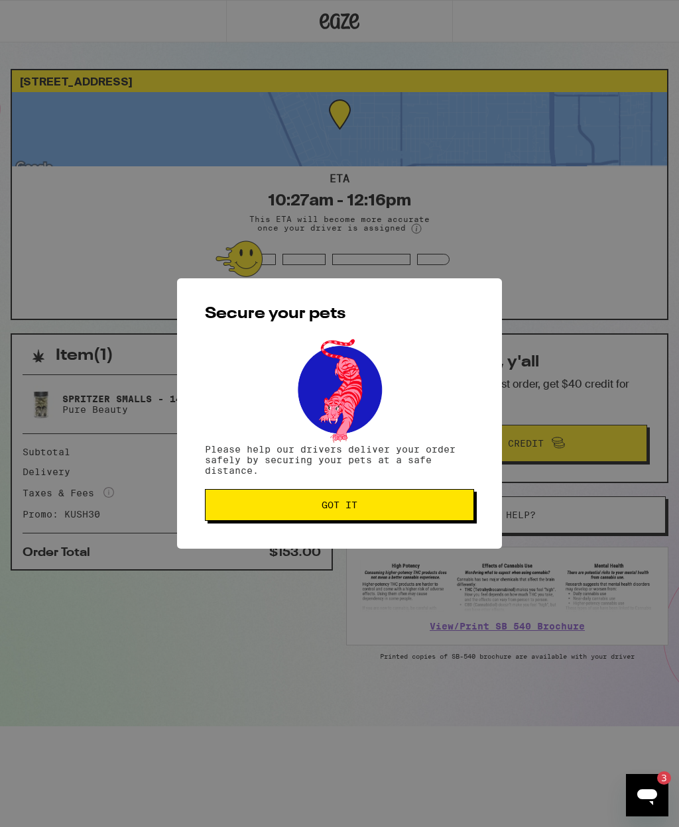
click at [259, 500] on button "Got it" at bounding box center [339, 505] width 269 height 32
